Goal: Task Accomplishment & Management: Use online tool/utility

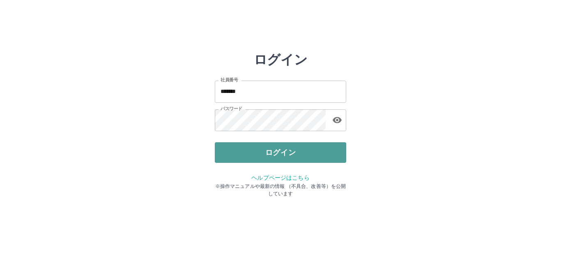
click at [267, 152] on button "ログイン" at bounding box center [280, 152] width 131 height 21
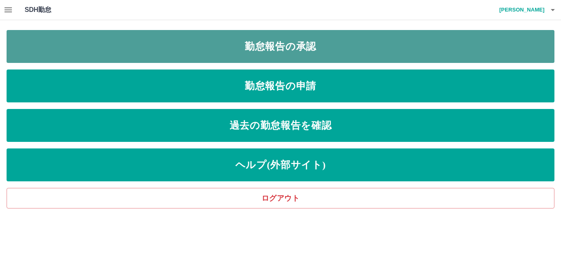
click at [282, 57] on link "勤怠報告の承認" at bounding box center [281, 46] width 548 height 33
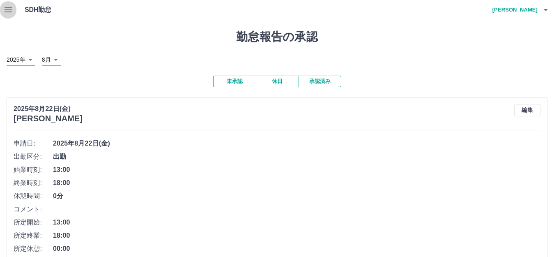
click at [6, 9] on icon "button" at bounding box center [8, 10] width 10 height 10
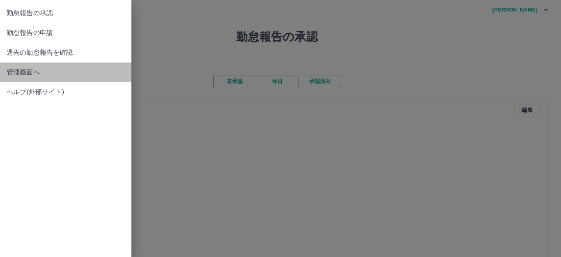
click at [15, 76] on span "管理画面へ" at bounding box center [66, 72] width 118 height 10
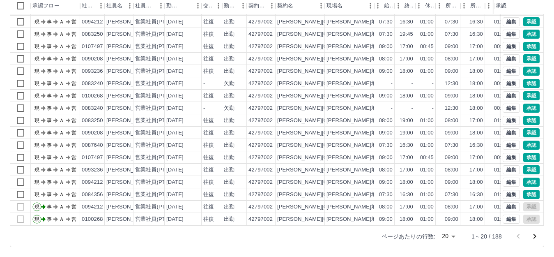
scroll to position [43, 0]
click at [530, 91] on button "承認" at bounding box center [531, 95] width 16 height 9
click at [527, 91] on button "承認" at bounding box center [531, 95] width 16 height 9
click at [526, 103] on button "承認" at bounding box center [531, 107] width 16 height 9
click at [526, 99] on div "承認権限がありません 勤務実績承認 前月 2025年08月 次月 今月 月選択 承認モード 削除モード 一括承認 列一覧 0 フィルター 行間隔 エクスポート…" at bounding box center [277, 93] width 554 height 327
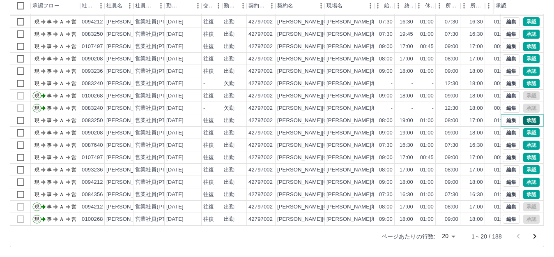
click at [525, 116] on button "承認" at bounding box center [531, 120] width 16 height 9
click at [524, 128] on button "承認" at bounding box center [531, 132] width 16 height 9
click at [524, 126] on div "勤務実績承認 前月 2025年08月 次月 今月 月選択 承認モード 削除モード 一括承認 列一覧 0 フィルター 行間隔 エクスポート 承認フロー 社員番号…" at bounding box center [277, 93] width 554 height 327
click at [524, 140] on button "承認" at bounding box center [531, 144] width 16 height 9
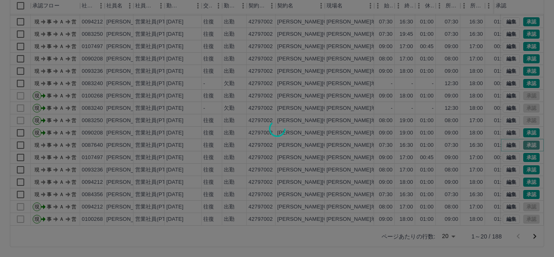
click at [524, 135] on div "勤務実績承認 前月 2025年08月 次月 今月 月選択 承認モード 削除モード 一括承認 列一覧 フィルター 行間隔 エクスポート 承認フロー 社員番号 社…" at bounding box center [277, 93] width 554 height 327
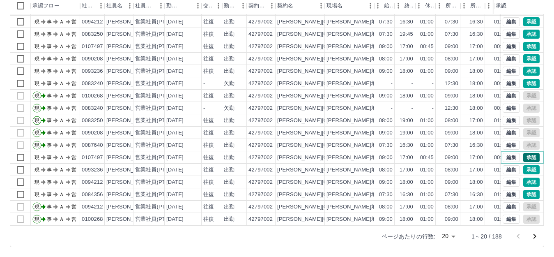
click at [524, 153] on button "承認" at bounding box center [531, 157] width 16 height 9
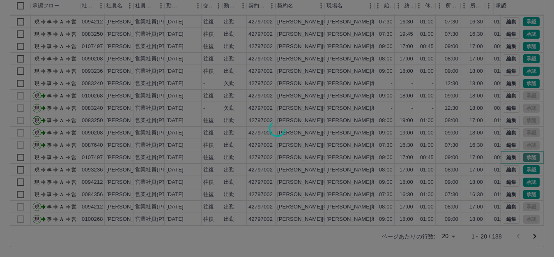
click at [524, 152] on div "勤務実績承認 前月 2025年08月 次月 今月 月選択 承認モード 削除モード 一括承認 列一覧 フィルター 行間隔 エクスポート 承認フロー 社員番号 社…" at bounding box center [277, 93] width 554 height 327
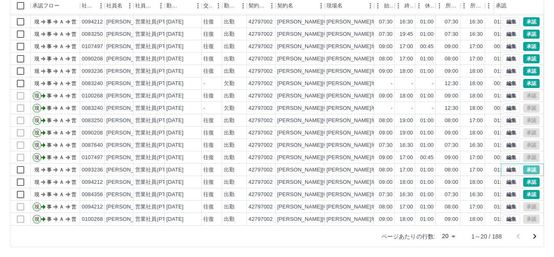
click at [526, 165] on button "承認" at bounding box center [531, 169] width 16 height 9
click at [526, 162] on div "承認権限がありません 勤務実績承認 前月 2025年08月 次月 今月 月選択 承認モード 削除モード 一括承認 列一覧 0 フィルター 行間隔 エクスポート…" at bounding box center [277, 93] width 554 height 327
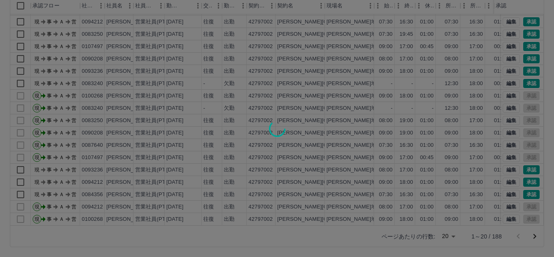
click at [526, 162] on div at bounding box center [277, 128] width 554 height 257
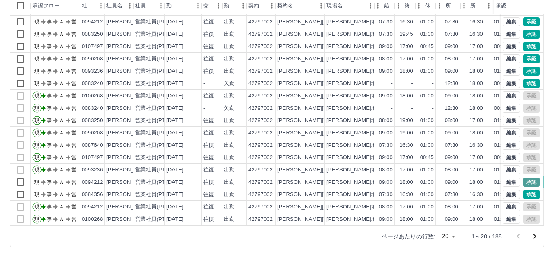
click at [525, 177] on button "承認" at bounding box center [531, 181] width 16 height 9
click at [525, 177] on div "勤務実績承認 前月 2025年08月 次月 今月 月選択 承認モード 削除モード 一括承認 列一覧 0 フィルター 行間隔 エクスポート 承認フロー 社員番号…" at bounding box center [277, 93] width 554 height 327
click at [525, 177] on button "承認" at bounding box center [531, 181] width 16 height 9
click at [525, 190] on button "承認" at bounding box center [531, 194] width 16 height 9
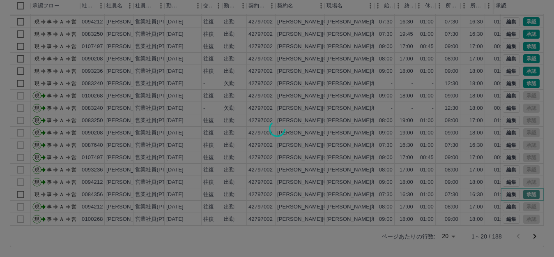
click at [525, 187] on div "勤務実績承認 前月 2025年08月 次月 今月 月選択 承認モード 削除モード 一括承認 列一覧 フィルター 行間隔 エクスポート 承認フロー 社員番号 社…" at bounding box center [277, 93] width 554 height 327
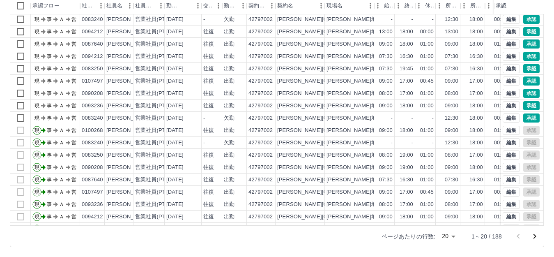
scroll to position [0, 0]
